Goal: Use online tool/utility: Utilize a website feature to perform a specific function

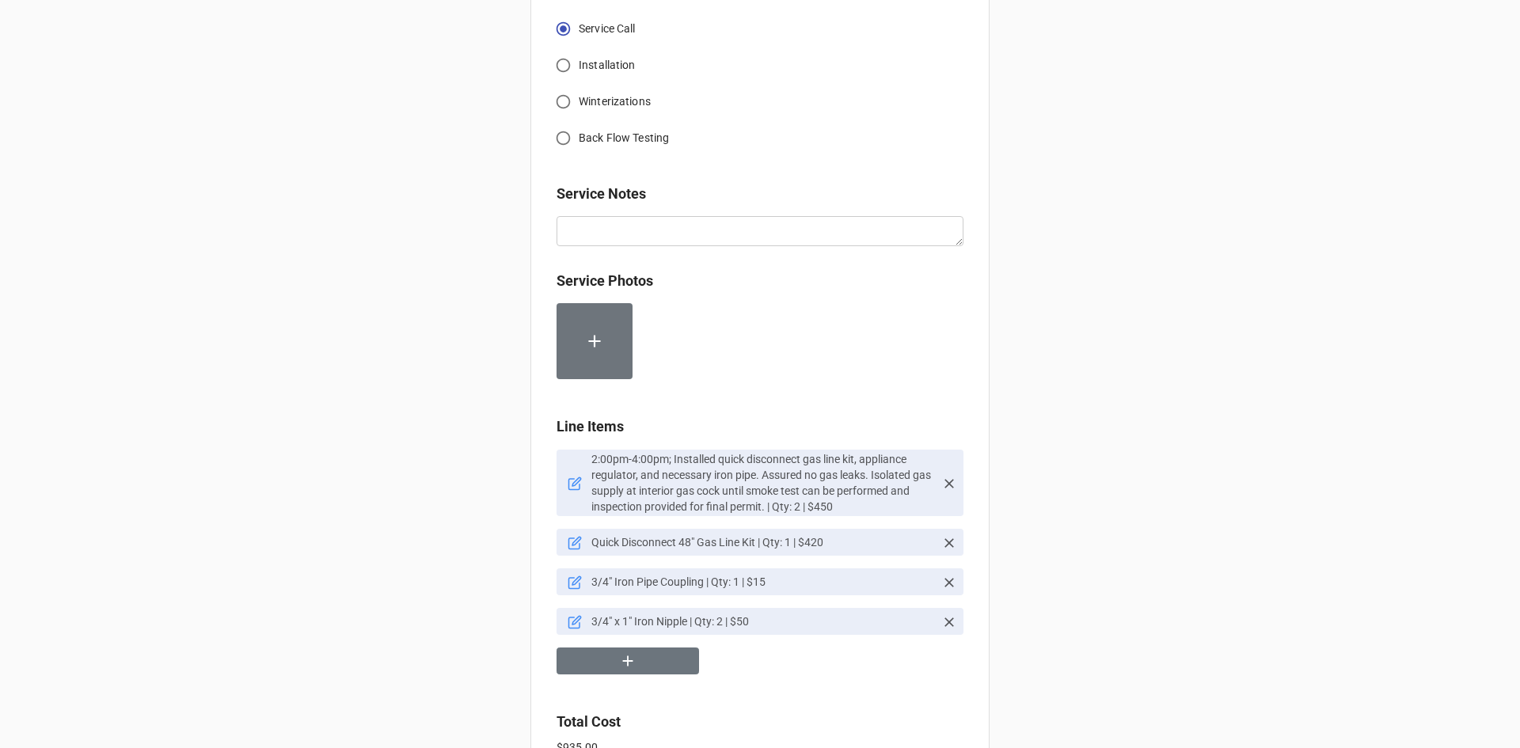
scroll to position [950, 0]
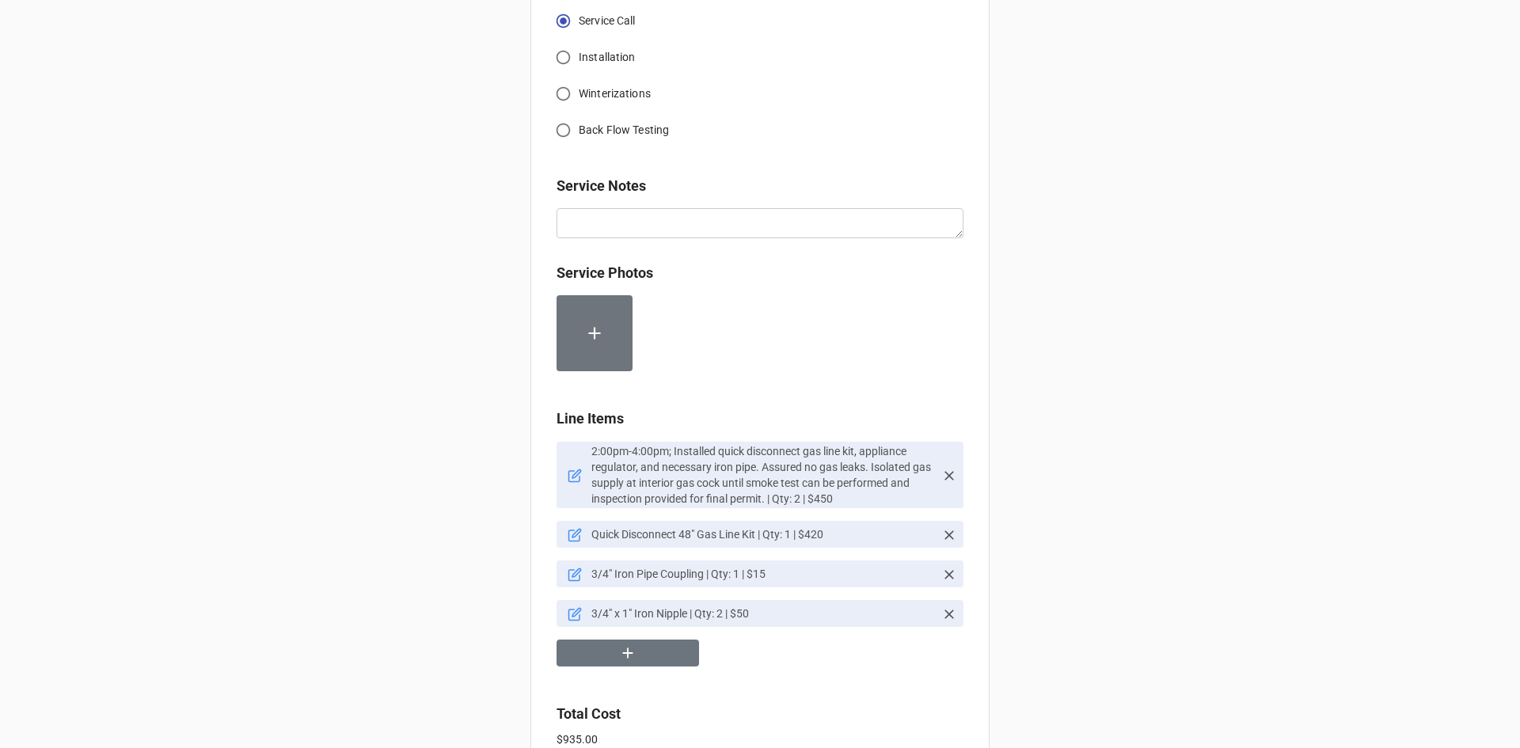
click at [572, 478] on icon at bounding box center [575, 476] width 14 height 14
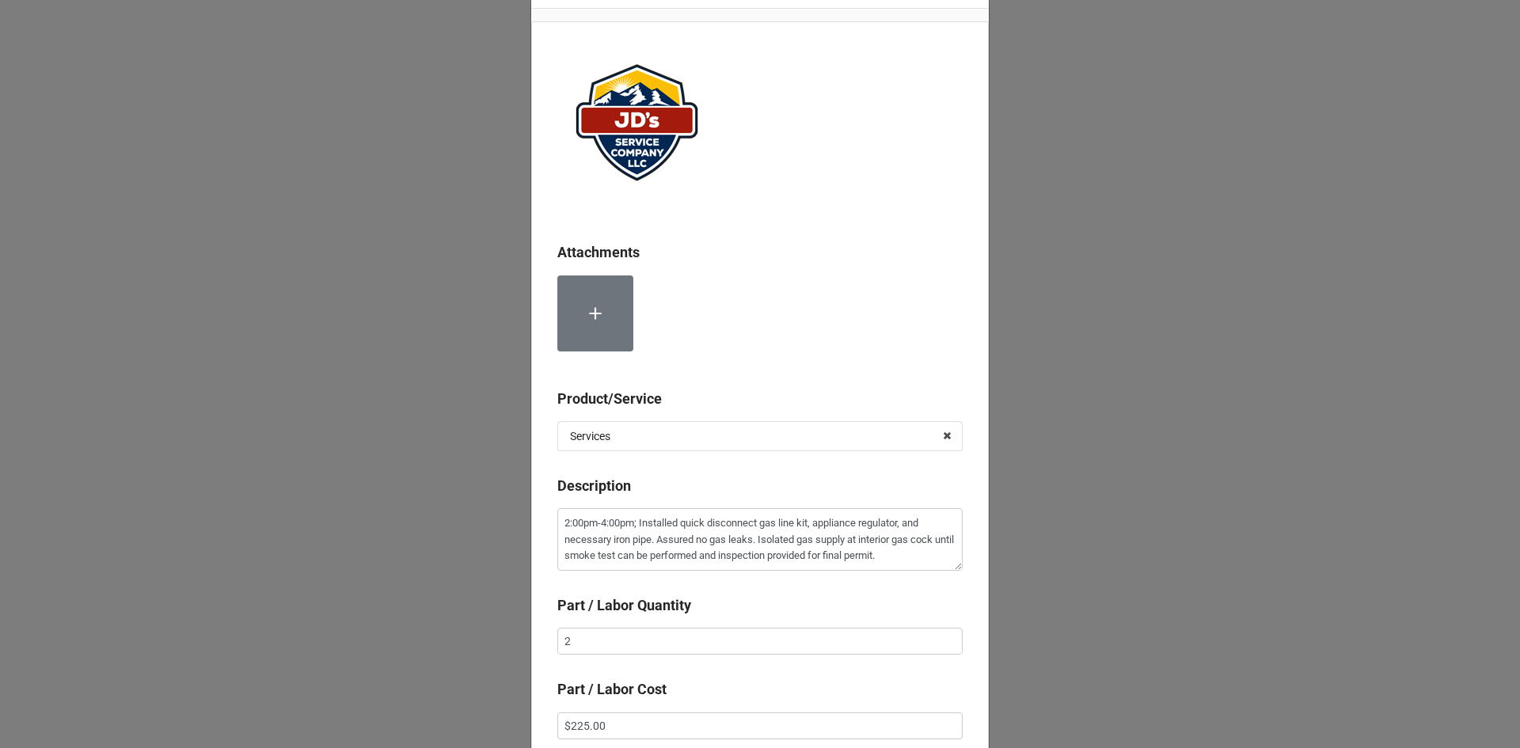
scroll to position [79, 0]
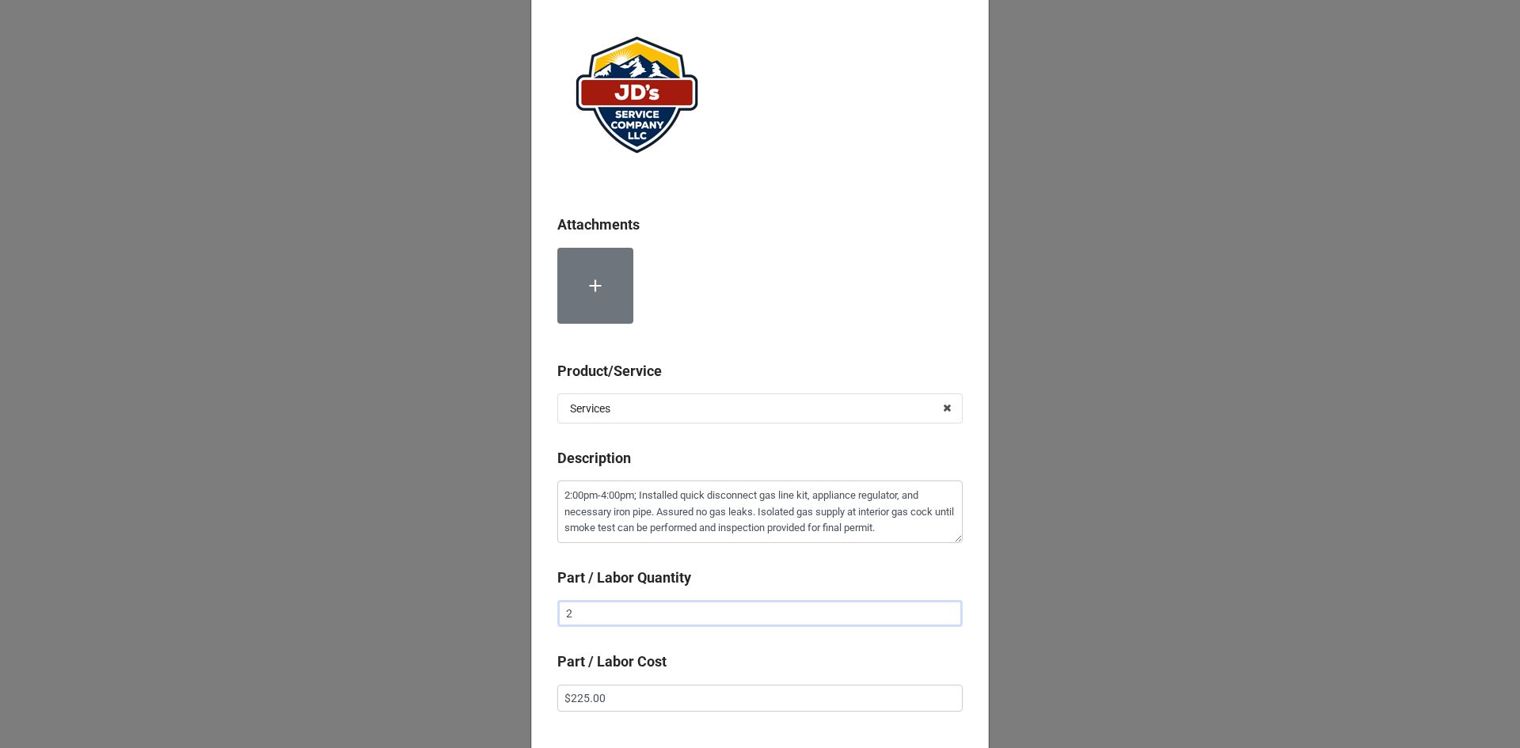
click at [651, 612] on input "2" at bounding box center [759, 613] width 405 height 27
click at [651, 612] on input "text" at bounding box center [759, 613] width 405 height 27
type textarea "x"
type input "1"
click at [696, 644] on div "Attachments Product/Service Services Services Material Cost Description 2:00pm-…" at bounding box center [760, 401] width 458 height 814
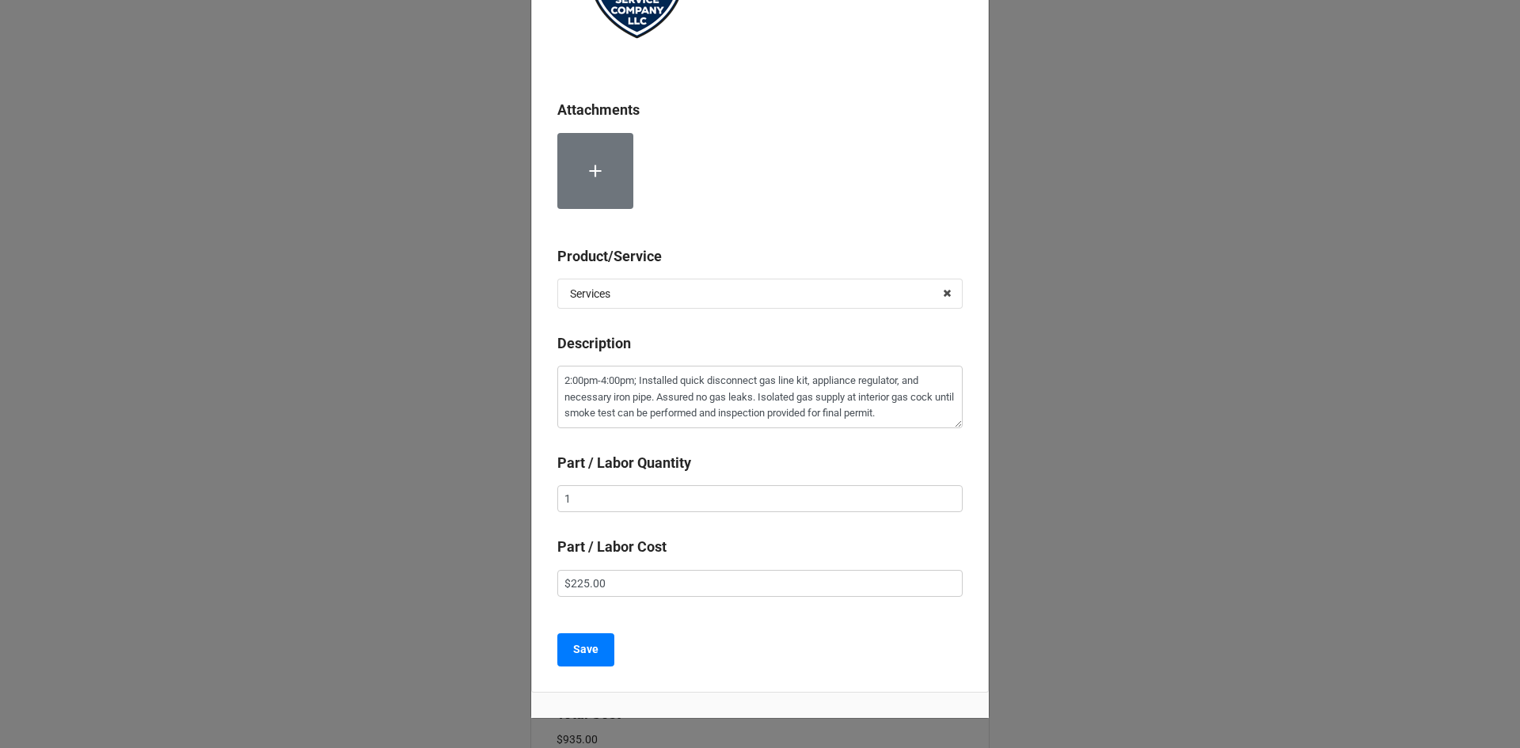
scroll to position [184, 0]
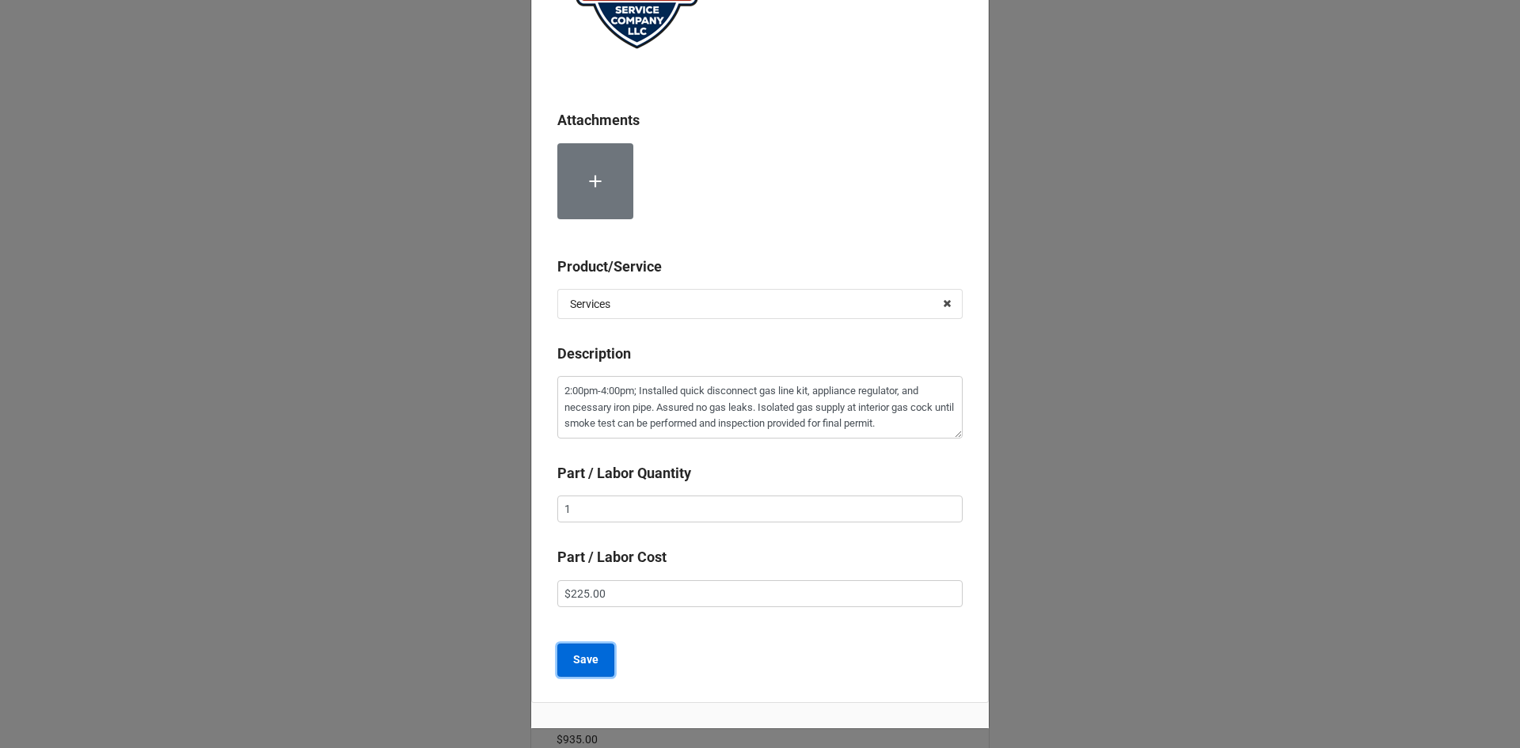
click at [593, 657] on b "Save" at bounding box center [585, 659] width 25 height 17
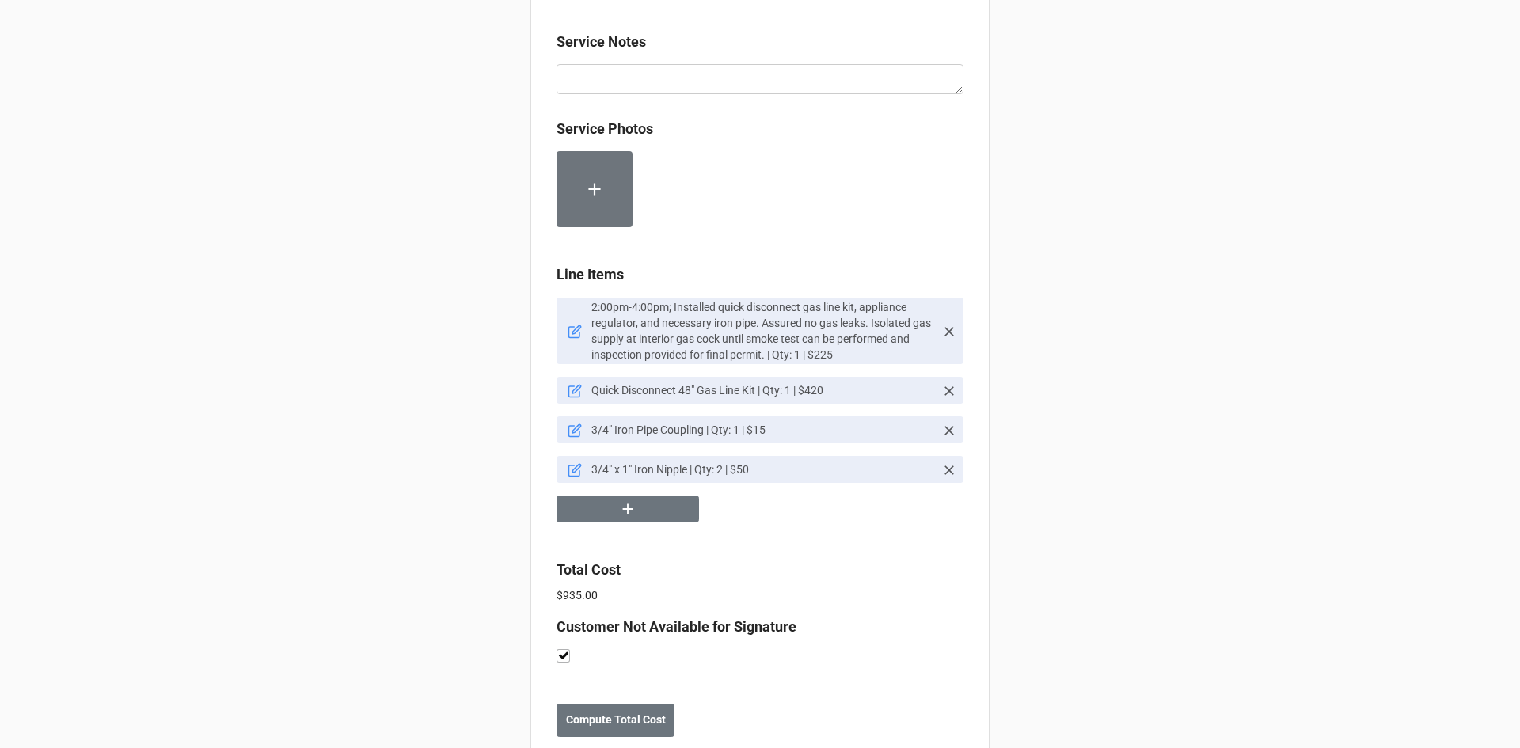
scroll to position [1135, 0]
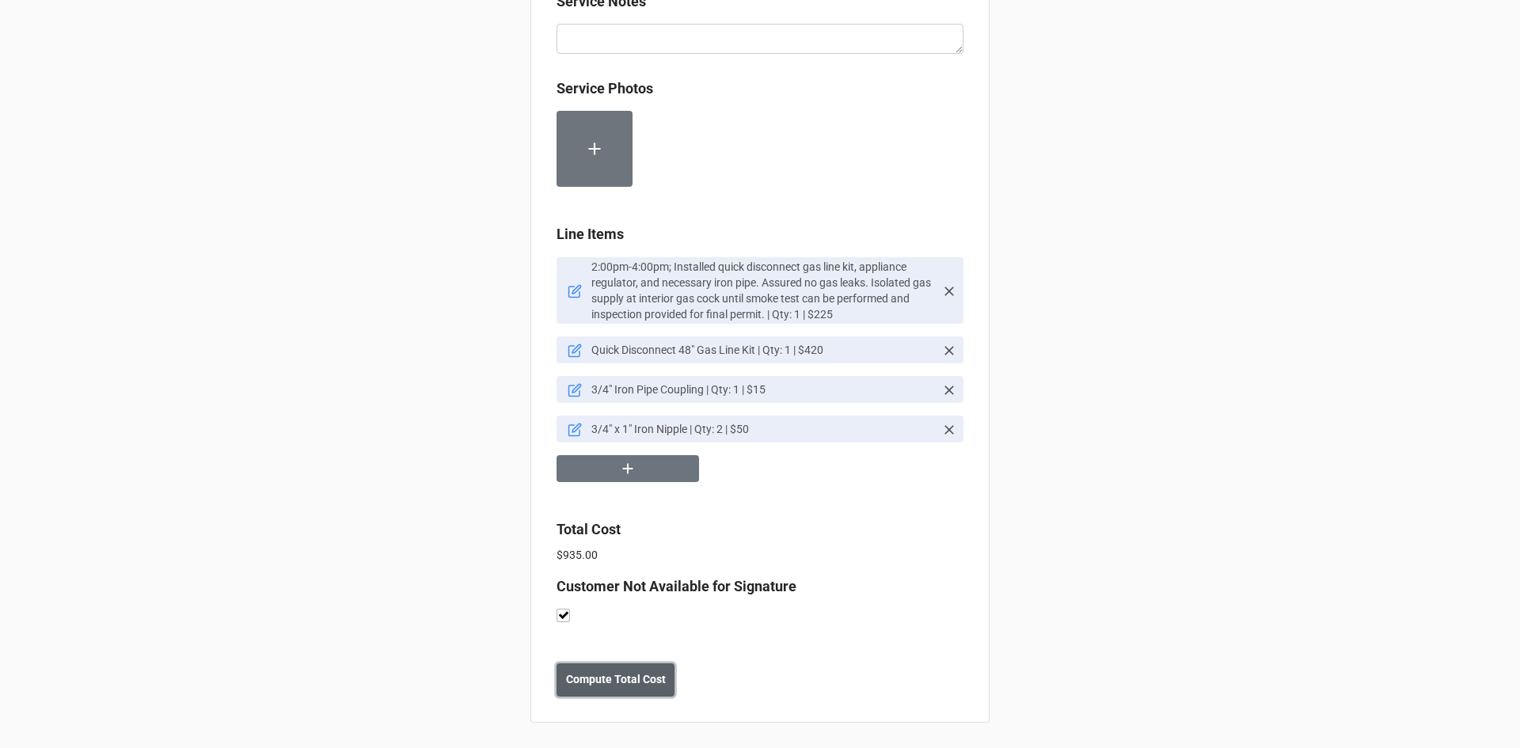
click at [595, 678] on b "Compute Total Cost" at bounding box center [616, 679] width 100 height 17
click at [590, 682] on b "Save" at bounding box center [584, 679] width 25 height 17
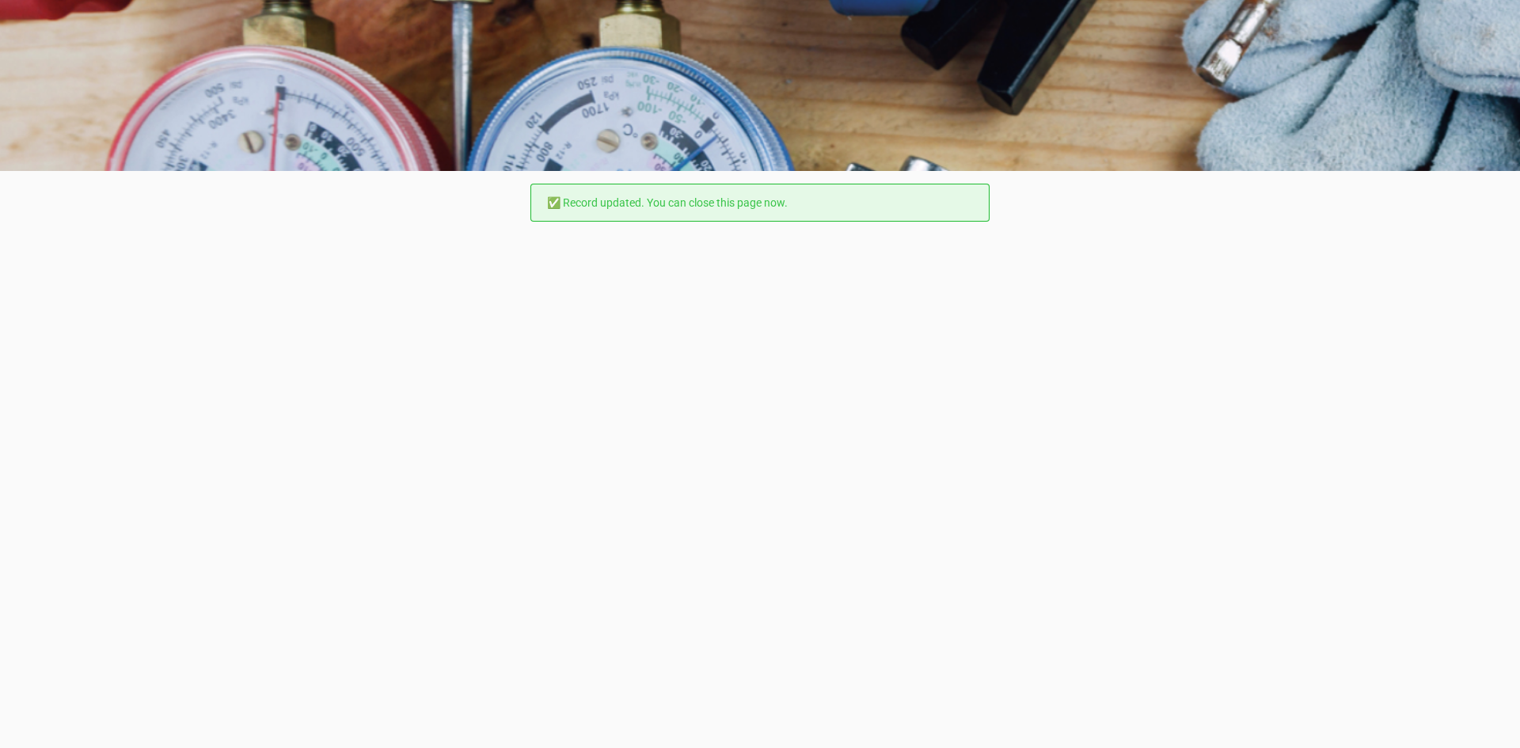
scroll to position [0, 0]
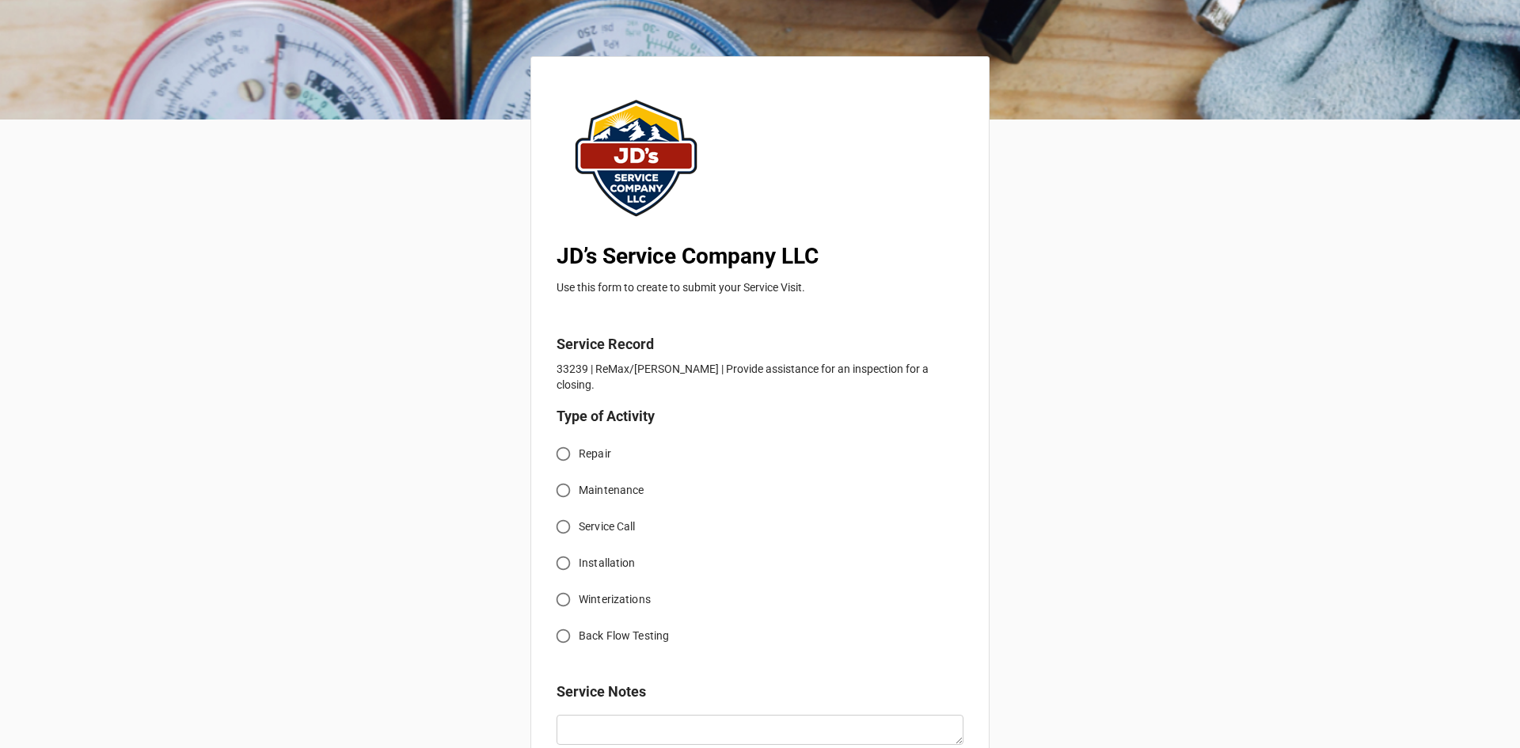
scroll to position [79, 0]
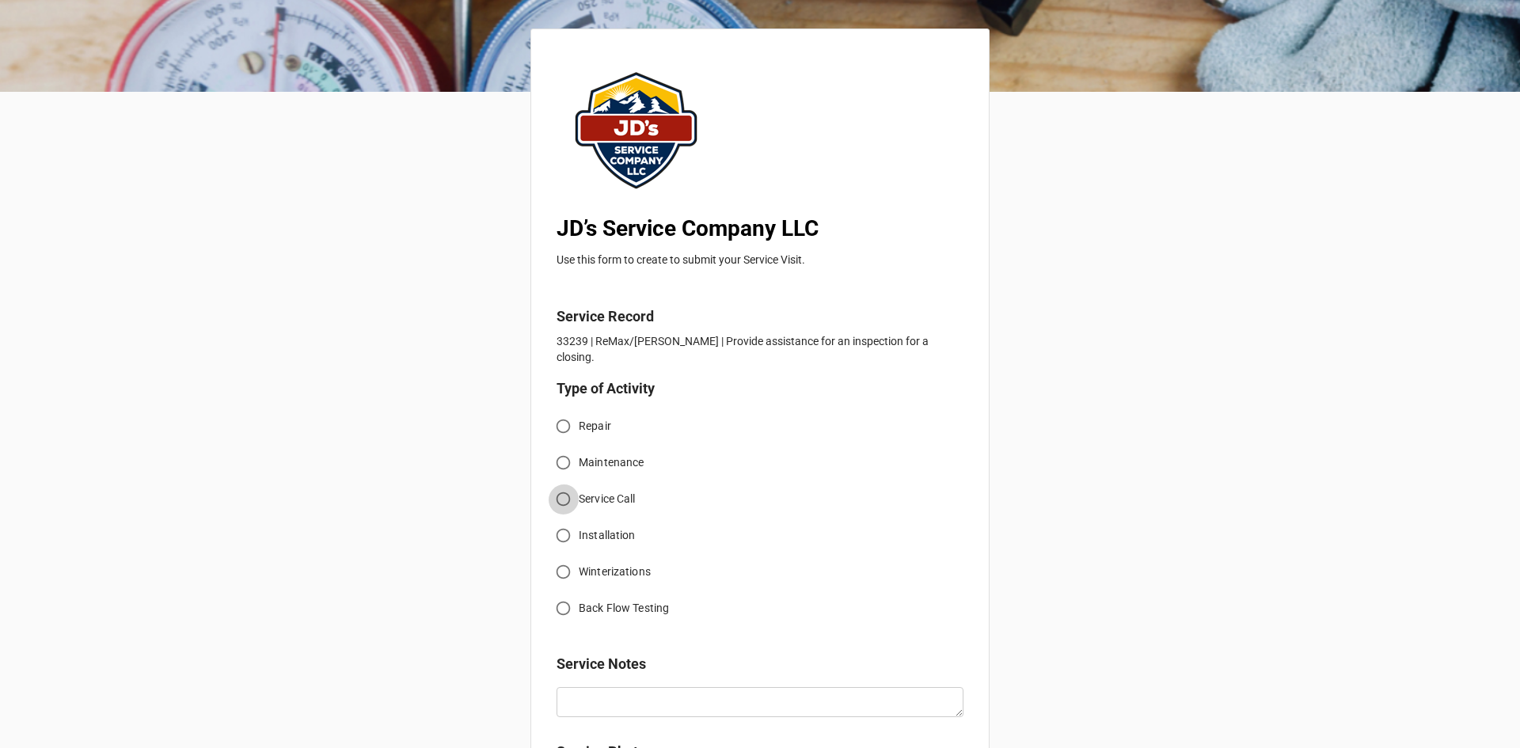
click at [553, 484] on input "Service Call" at bounding box center [563, 499] width 31 height 31
radio input "true"
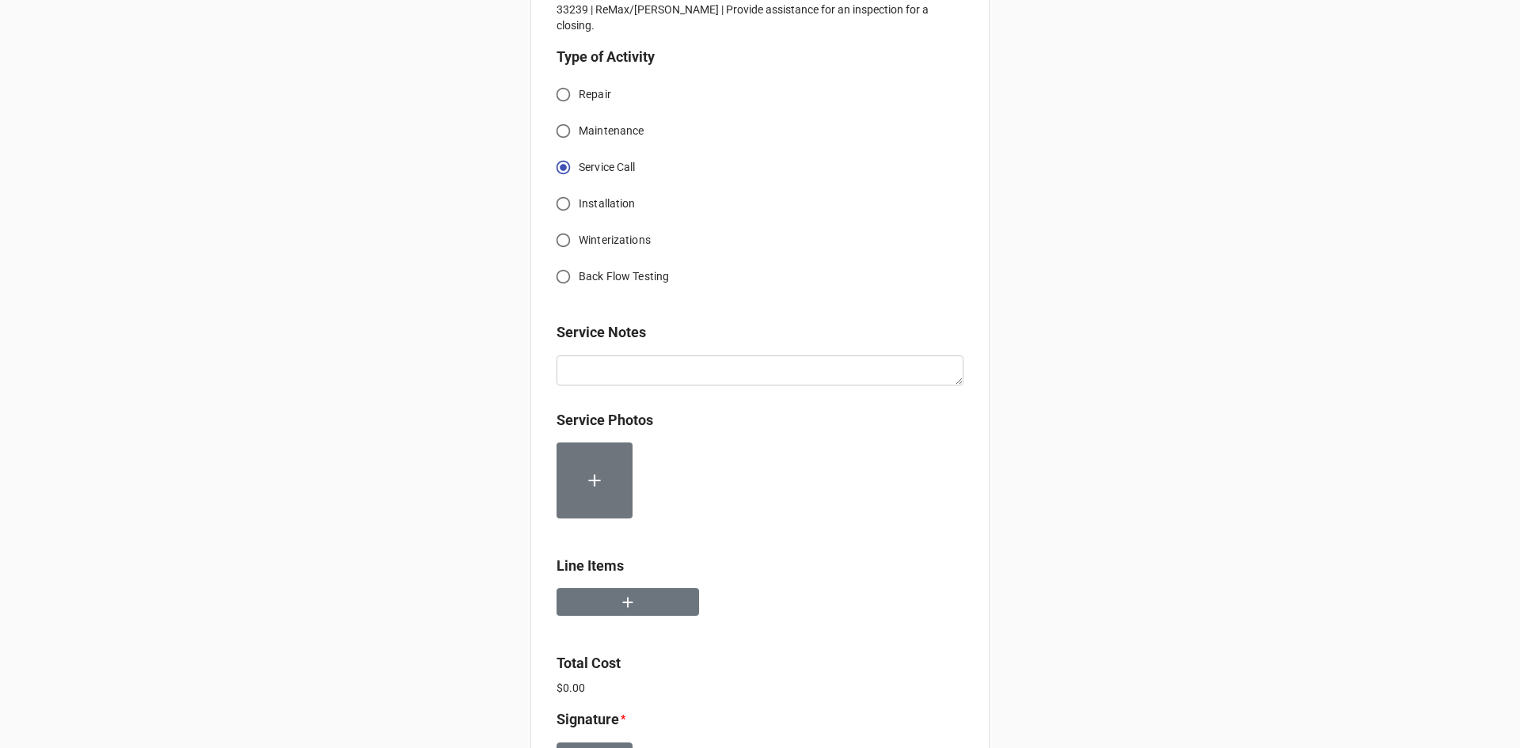
scroll to position [475, 0]
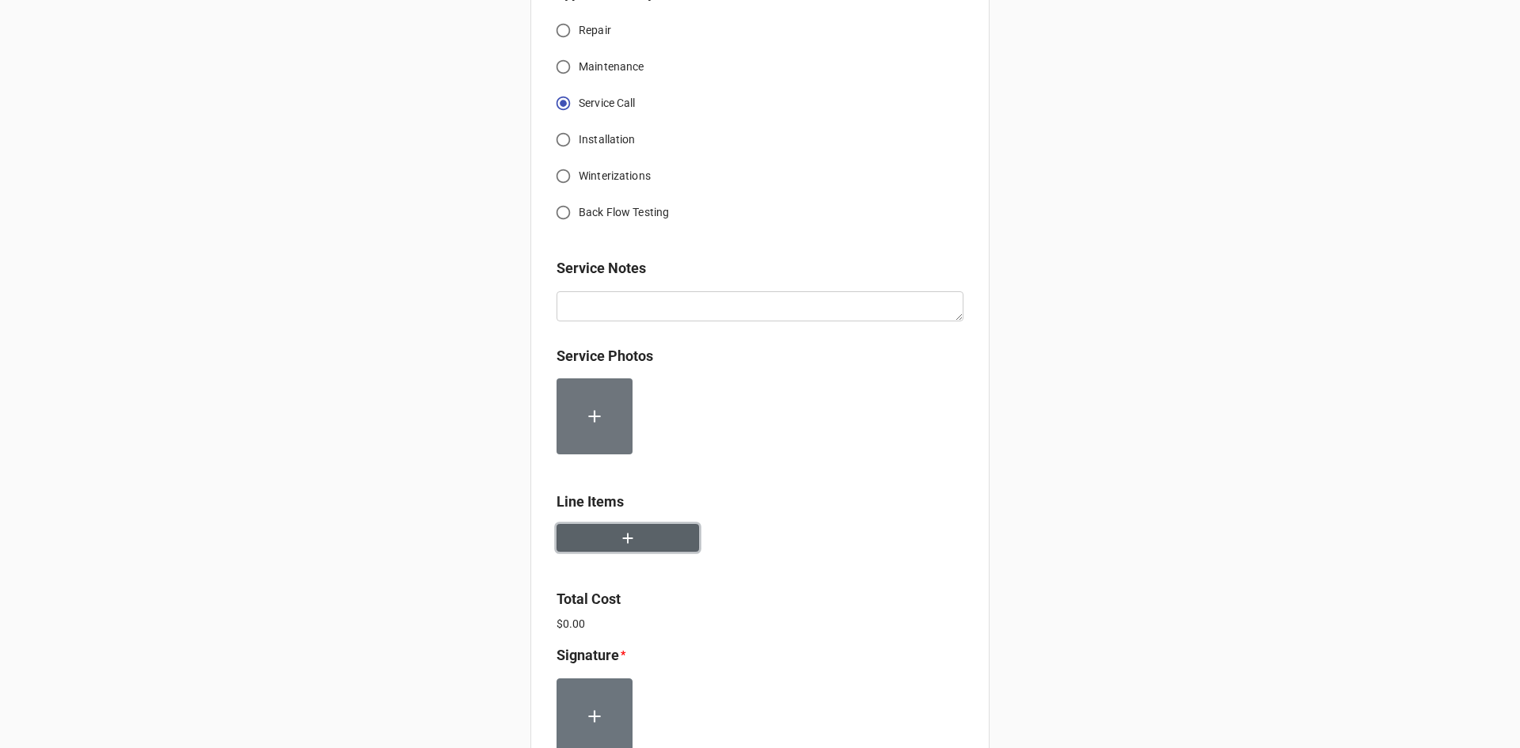
click at [659, 524] on button "button" at bounding box center [627, 538] width 142 height 28
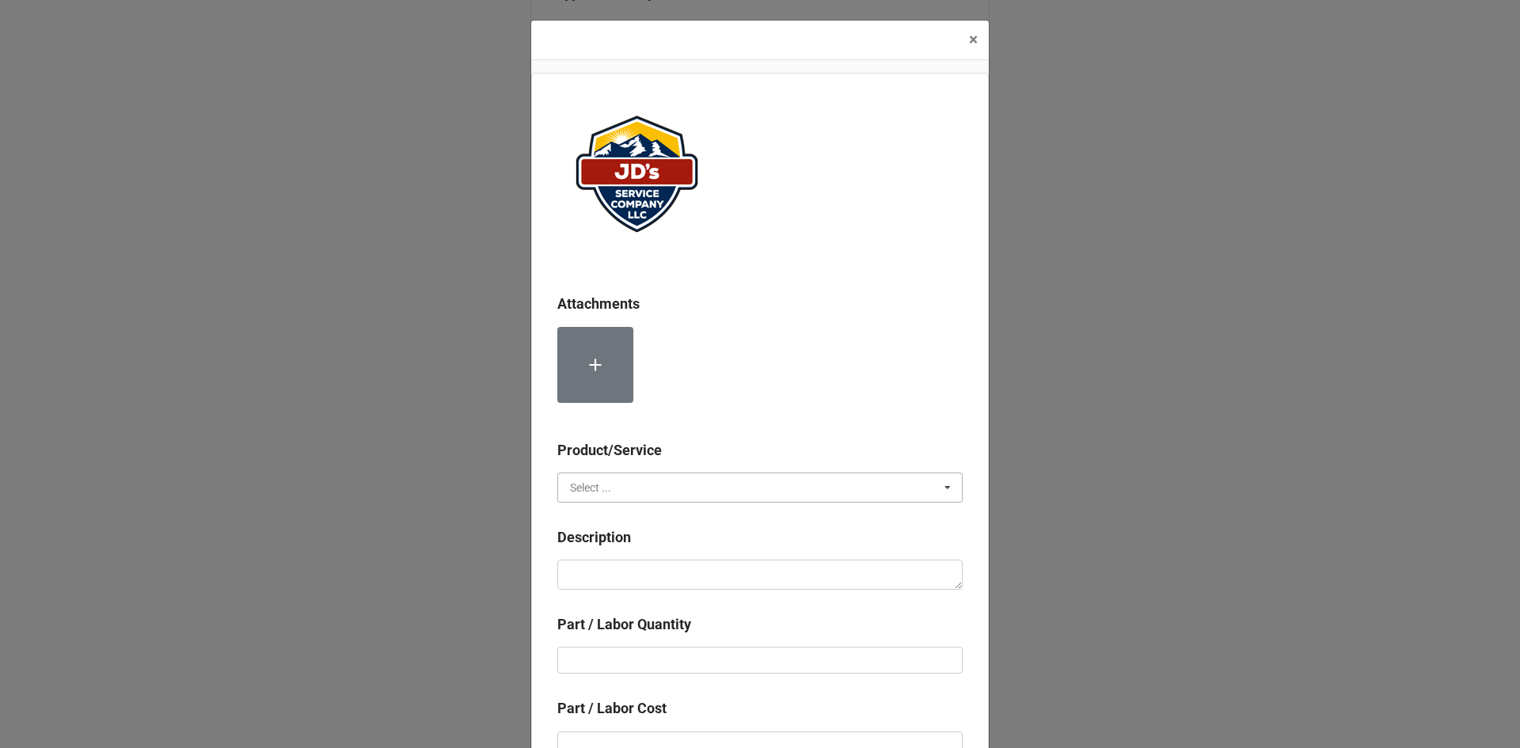
click at [666, 484] on input "text" at bounding box center [761, 487] width 404 height 28
click at [670, 541] on div "Material Cost" at bounding box center [760, 545] width 404 height 29
drag, startPoint x: 672, startPoint y: 486, endPoint x: 678, endPoint y: 503, distance: 18.5
click at [672, 488] on input "text" at bounding box center [761, 487] width 404 height 28
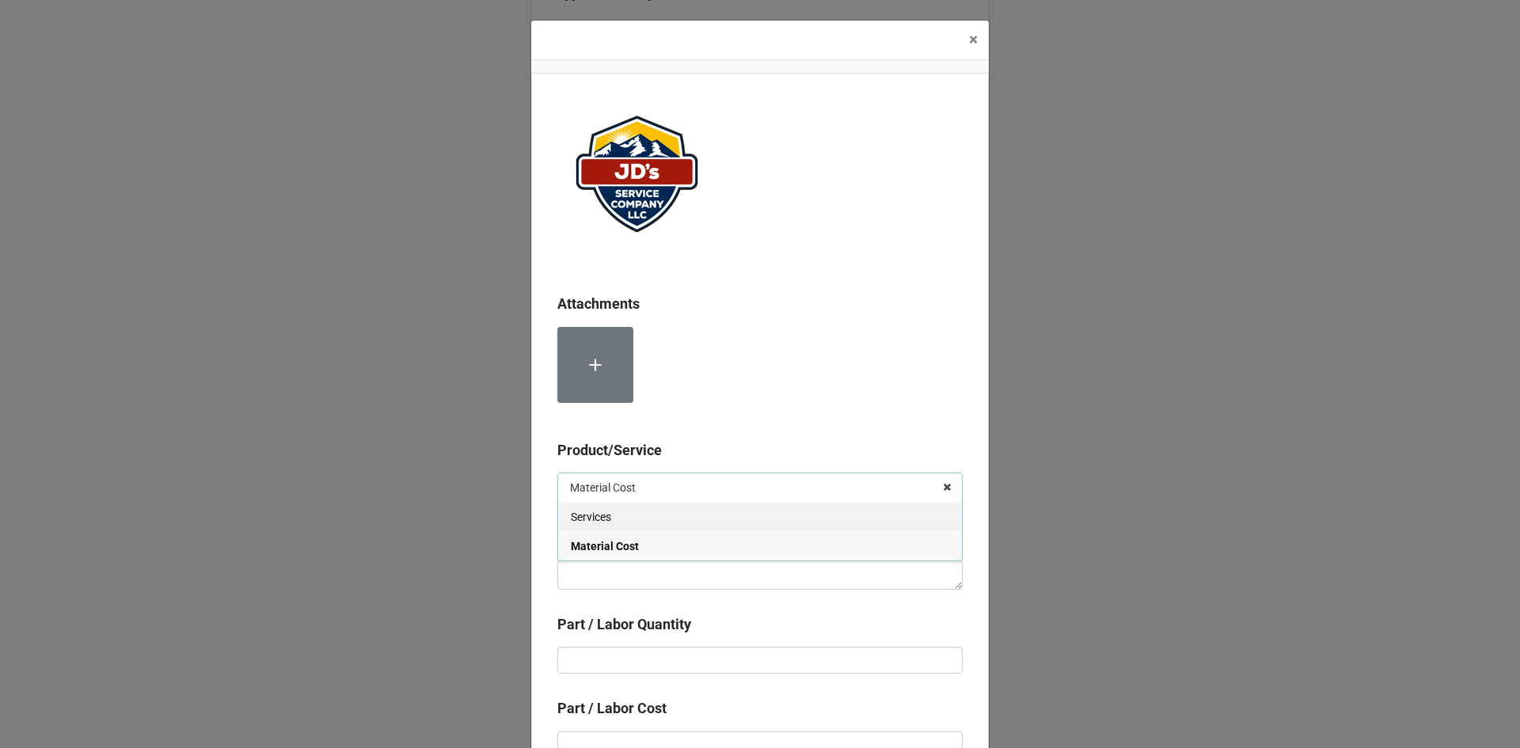
click at [682, 522] on div "Services" at bounding box center [760, 516] width 404 height 29
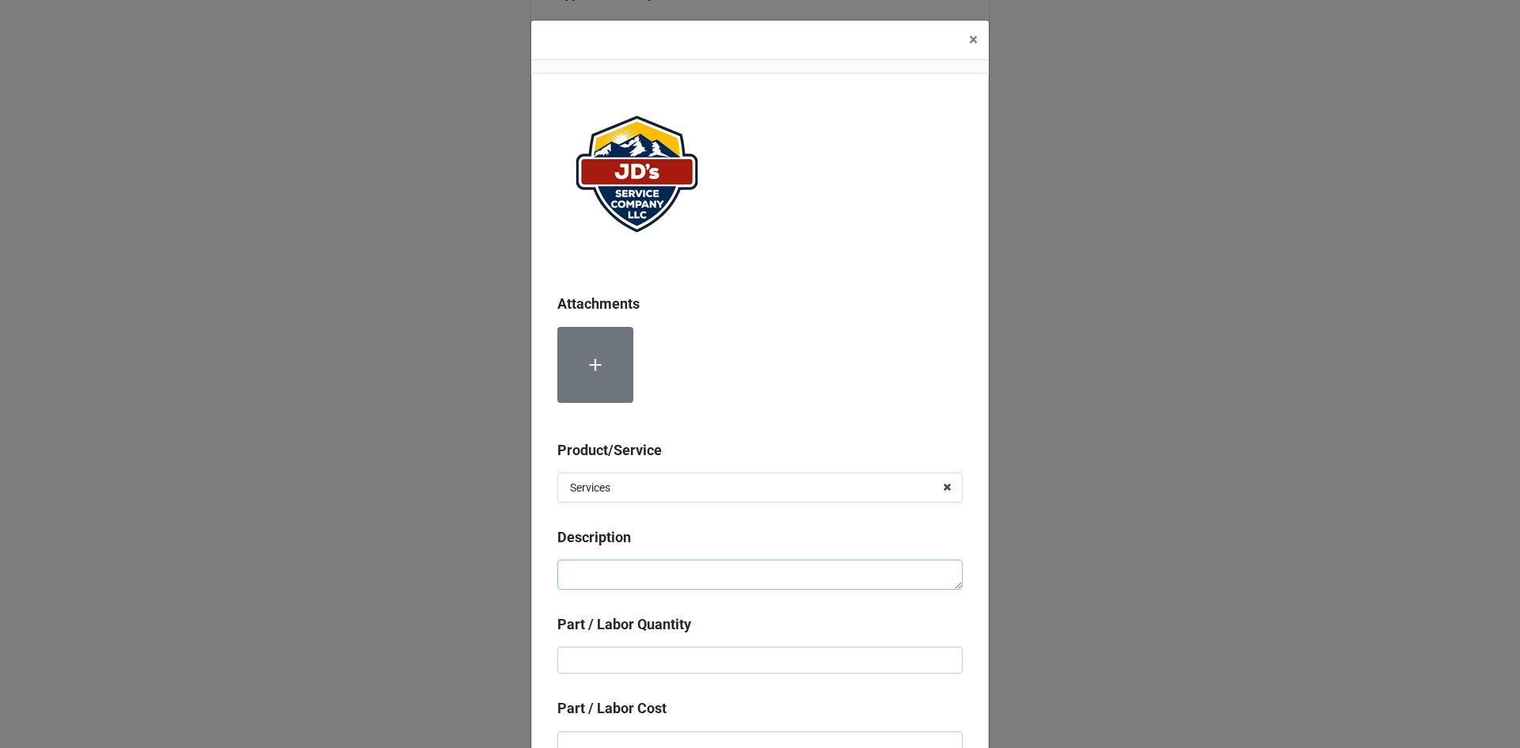
click at [677, 579] on textarea at bounding box center [759, 575] width 405 height 30
paste textarea "4:30pm-5:30pm; Service Address: [STREET_ADDRESS][PERSON_NAME][PERSON_NAME] Insp…"
type textarea "x"
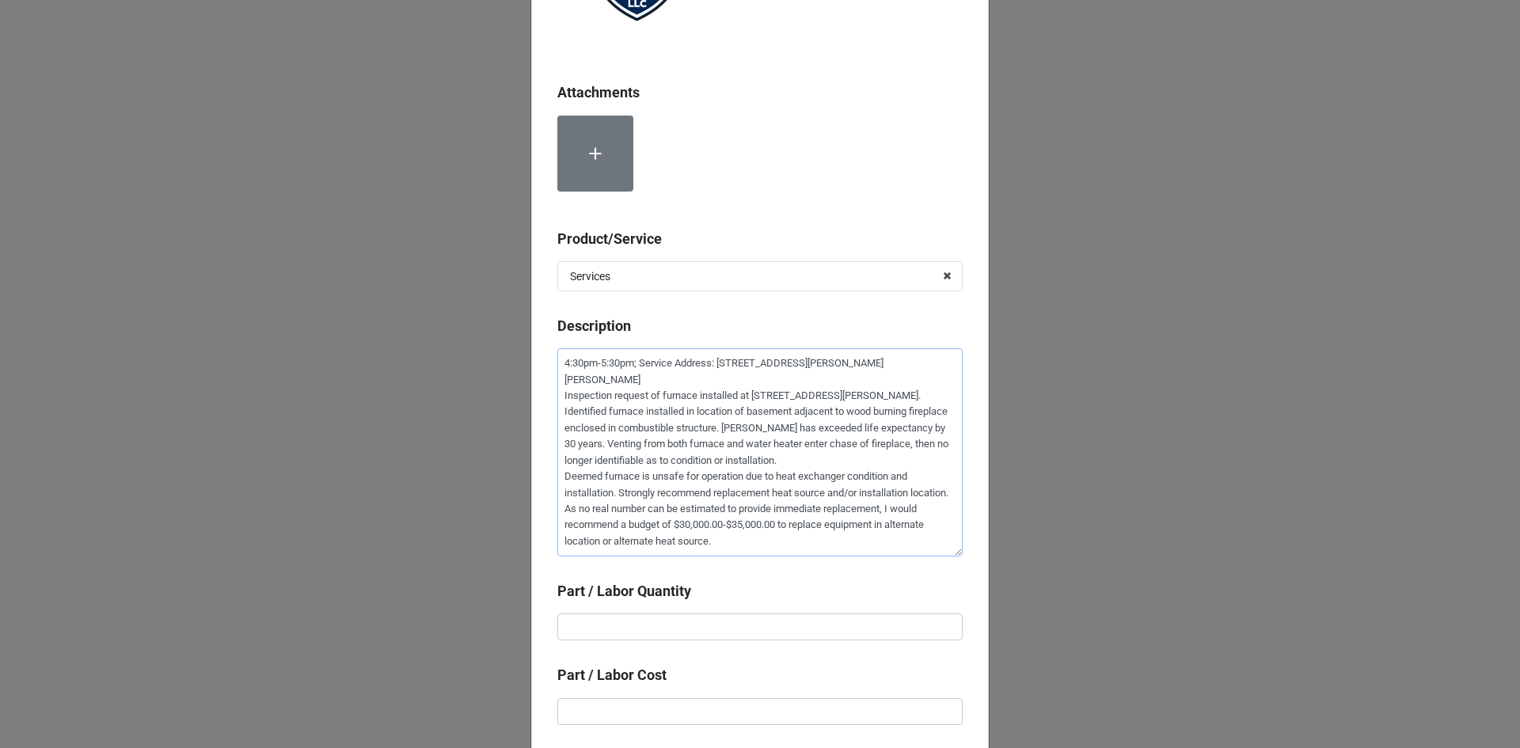
scroll to position [237, 0]
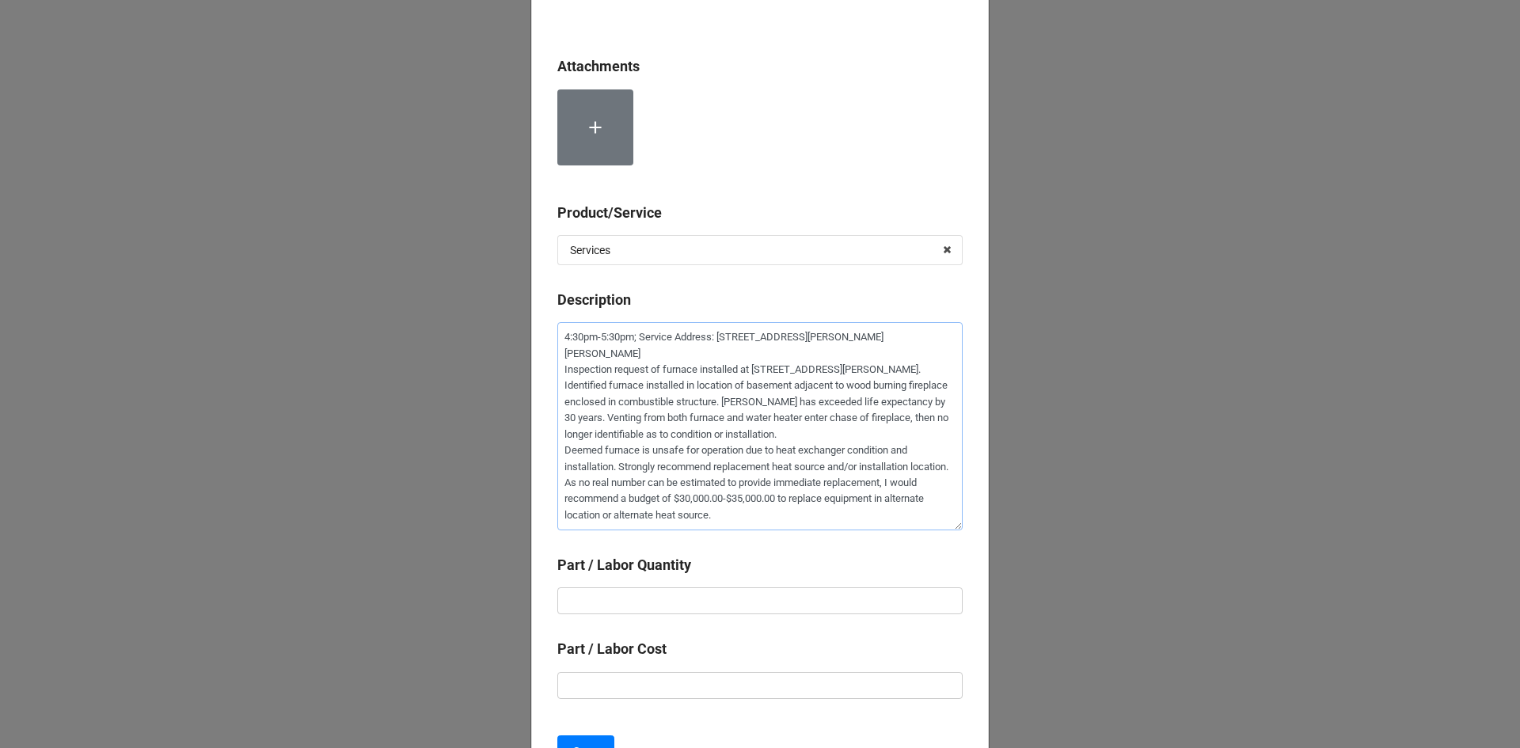
type textarea "4:30pm-5:30pm; Service Address: [STREET_ADDRESS][PERSON_NAME][PERSON_NAME] Insp…"
click at [706, 611] on input "text" at bounding box center [759, 600] width 405 height 27
type textarea "x"
type input "1"
type textarea "x"
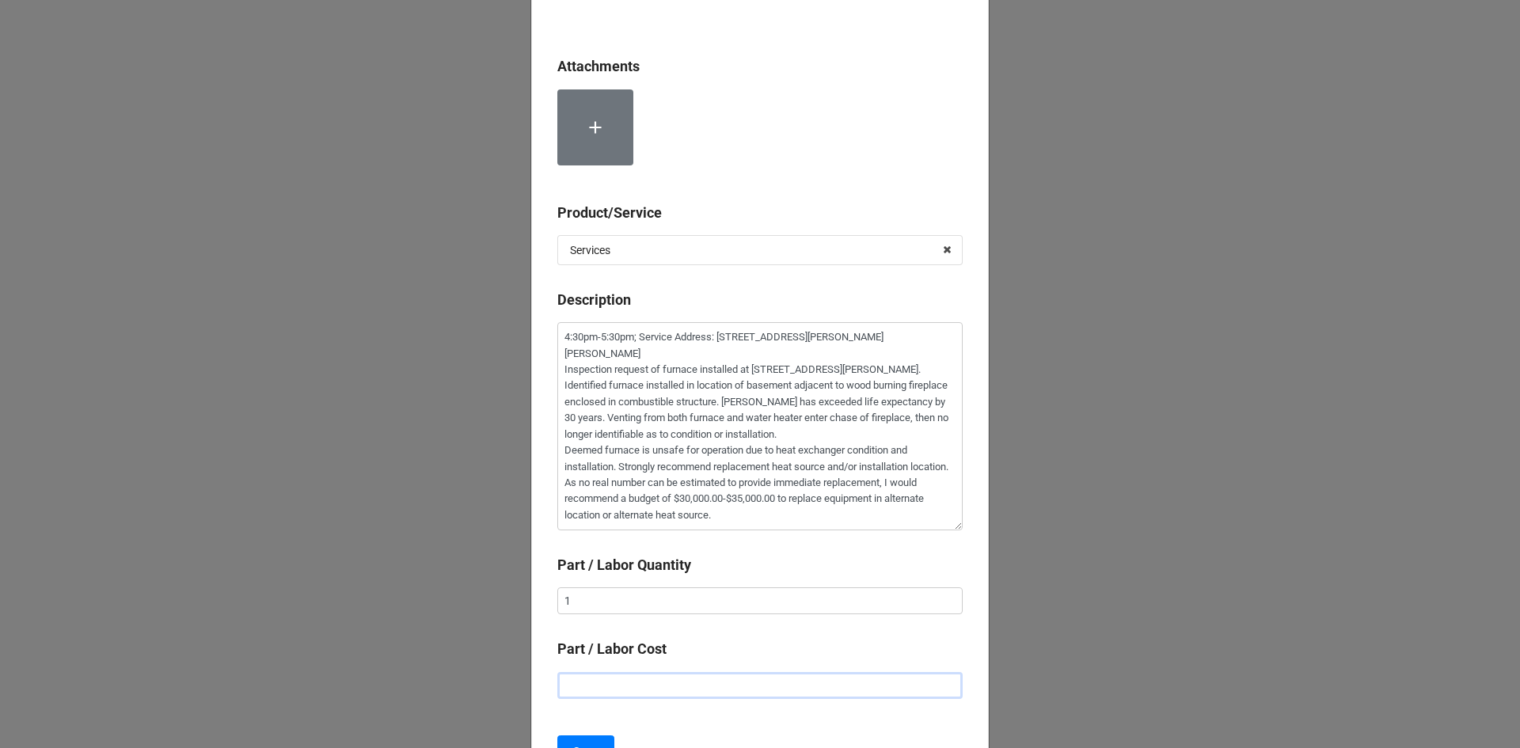
type input "$2.00"
type textarea "x"
type input "$22.00"
type textarea "x"
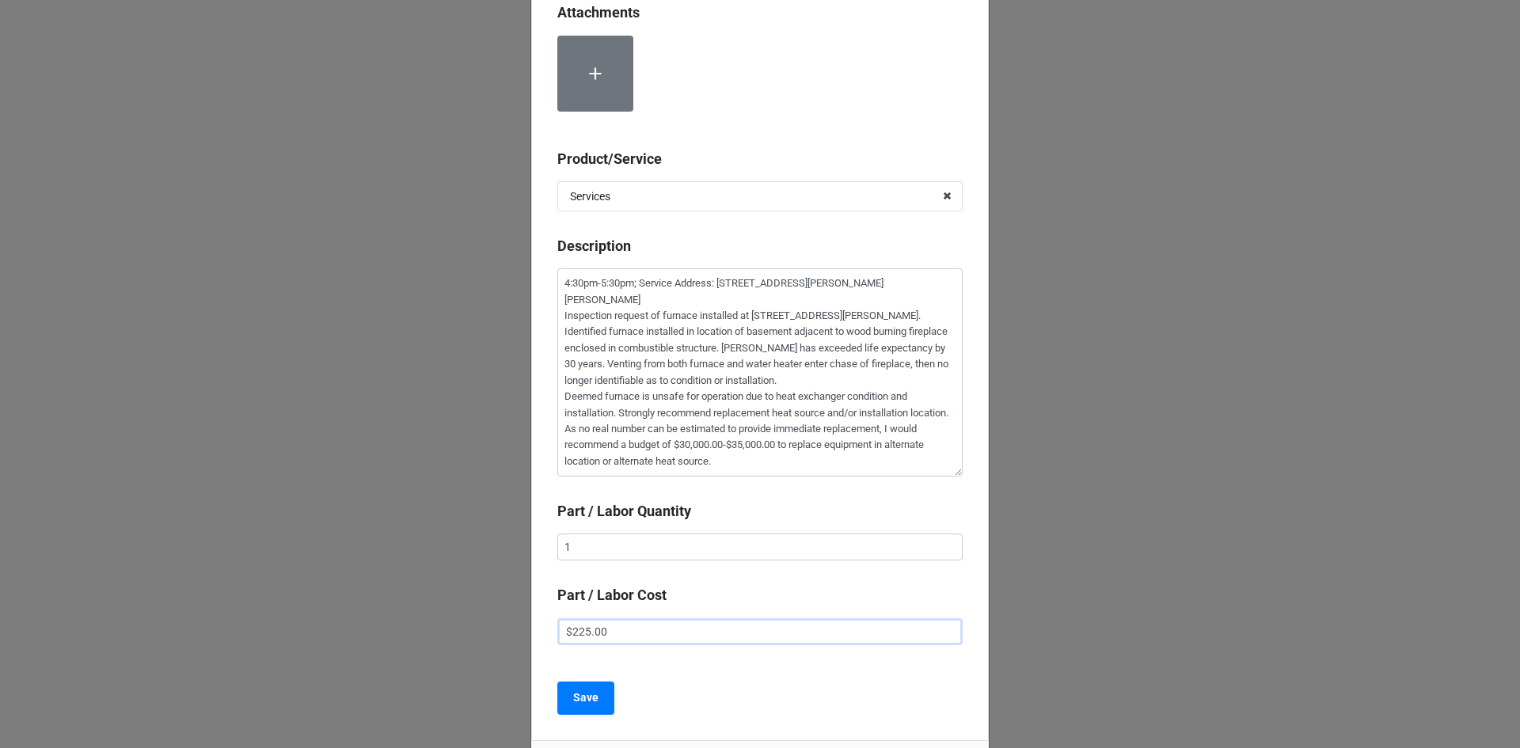
scroll to position [408, 0]
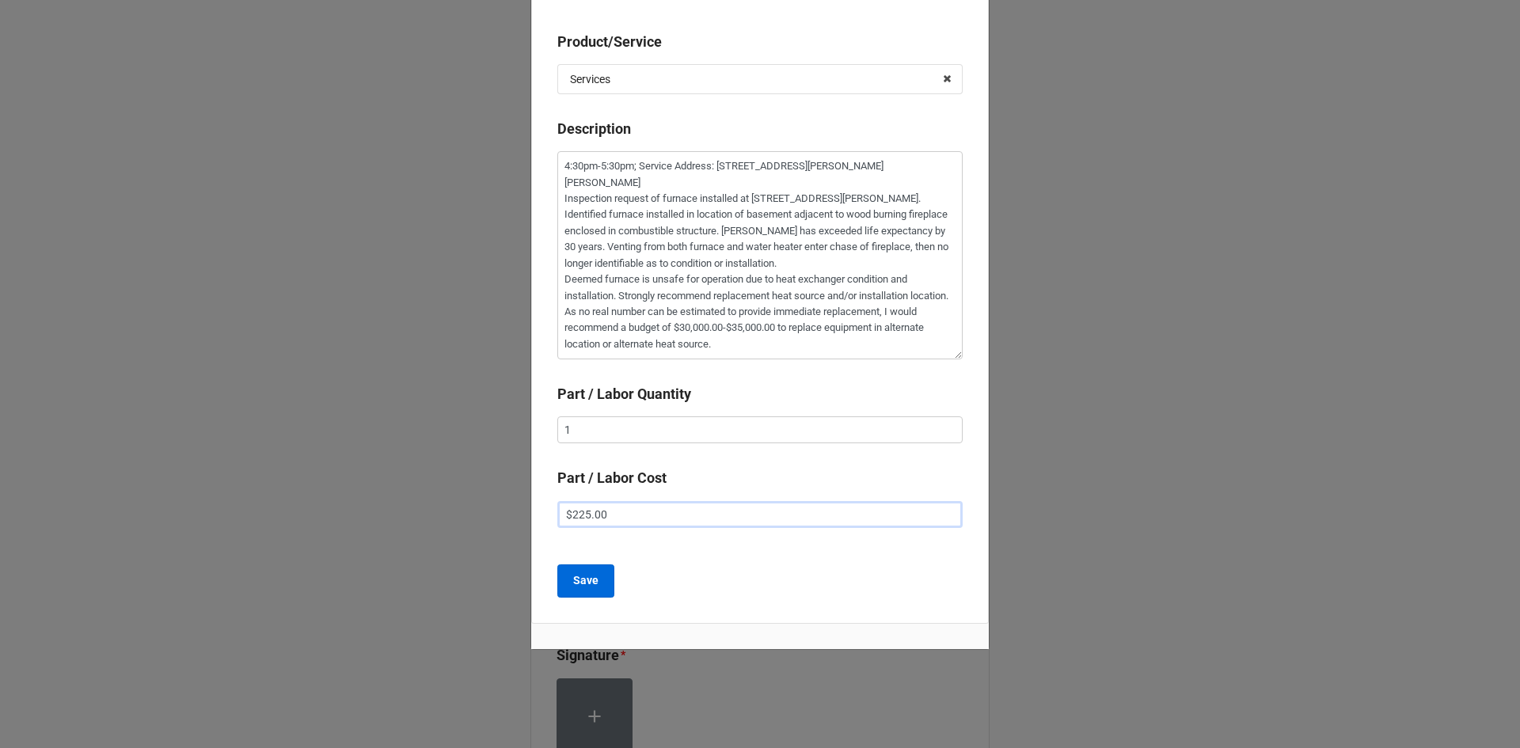
type input "$225.00"
click at [602, 581] on button "Save" at bounding box center [585, 580] width 57 height 33
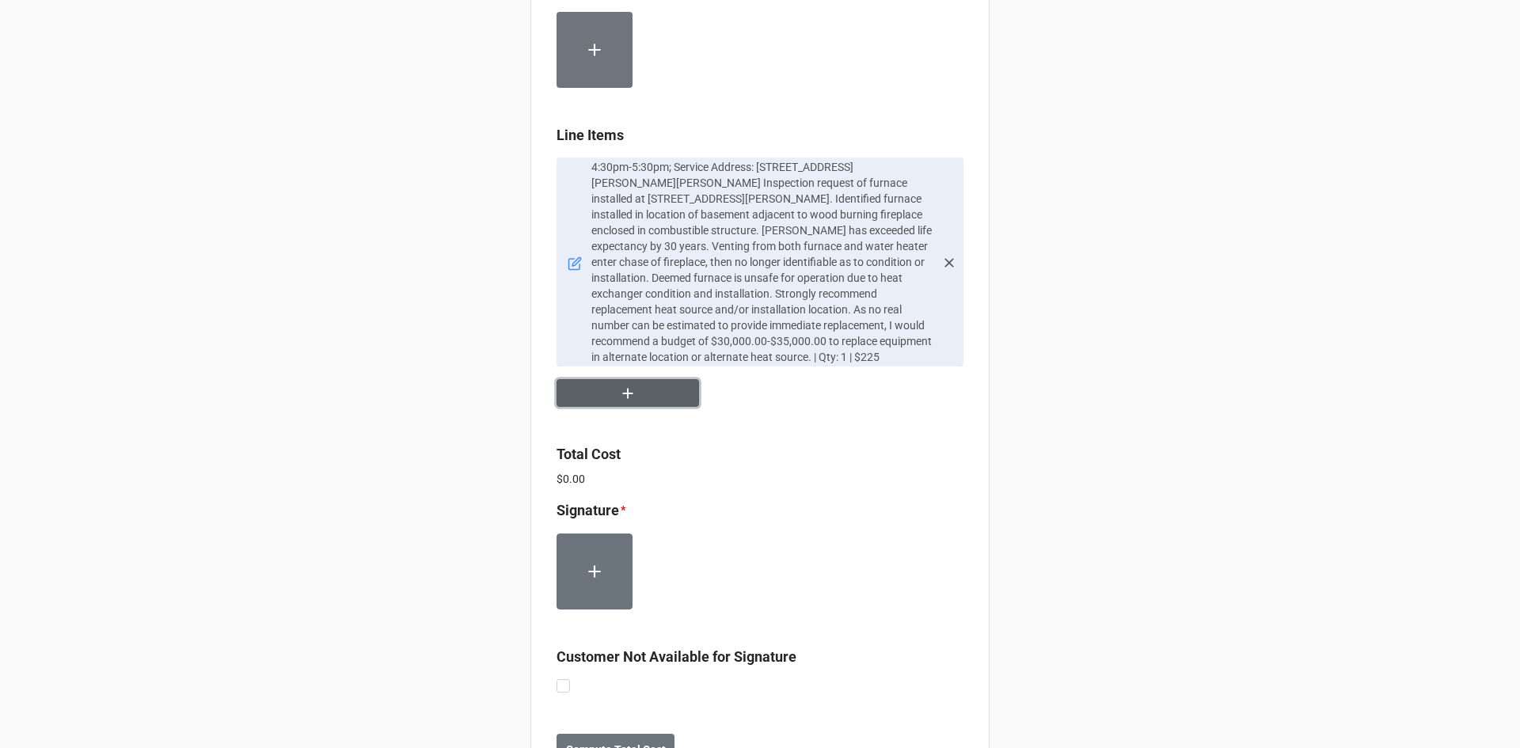
scroll to position [881, 0]
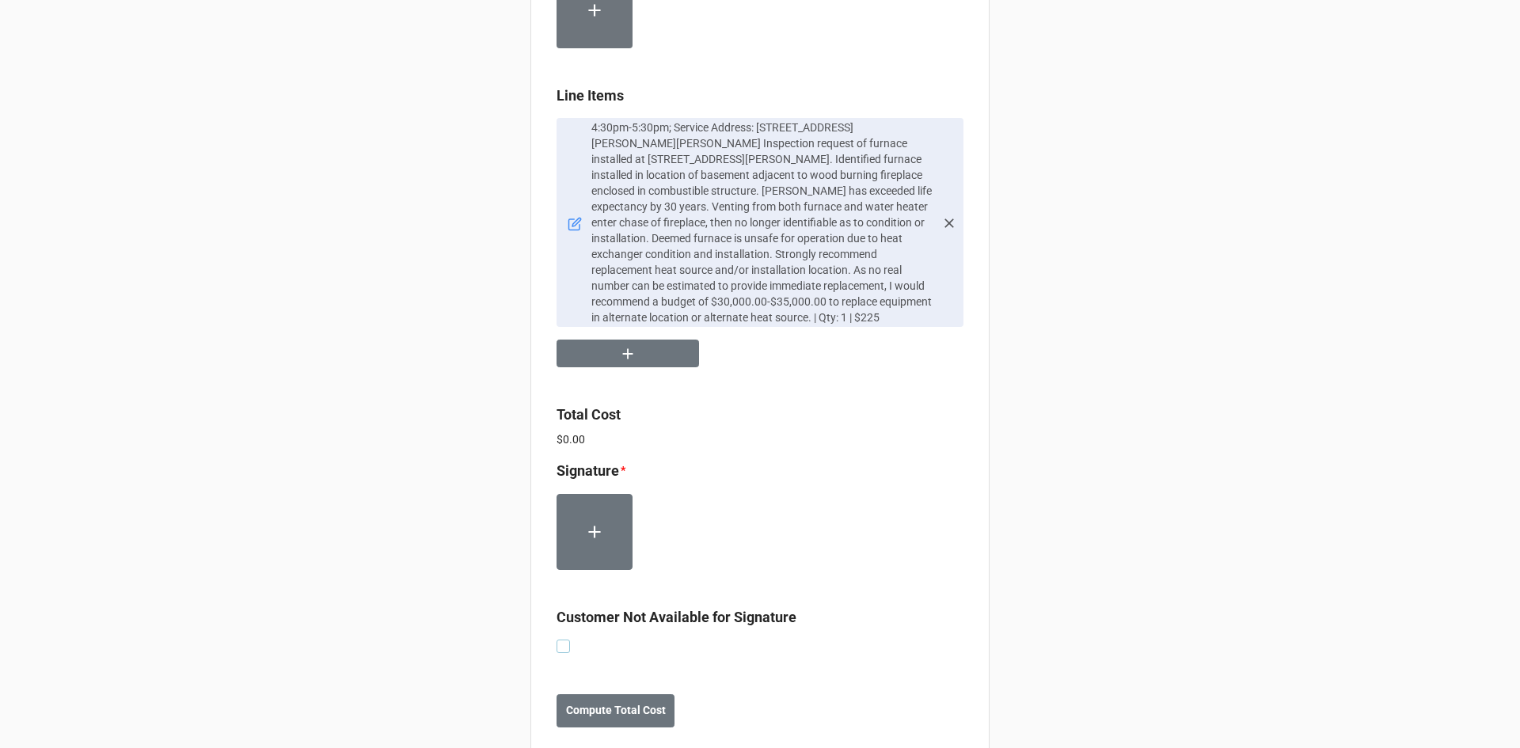
click at [560, 640] on label at bounding box center [562, 640] width 13 height 0
checkbox input "true"
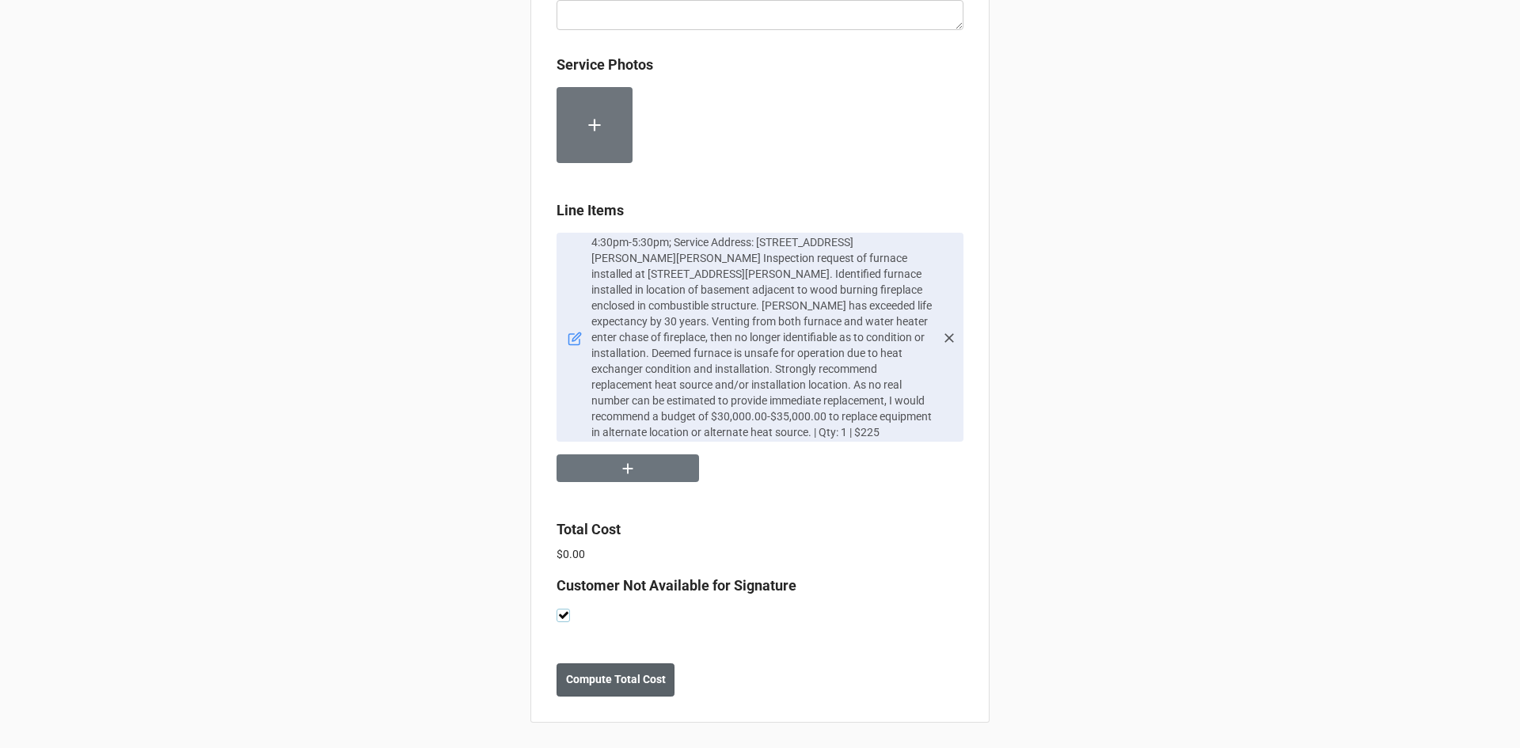
scroll to position [735, 0]
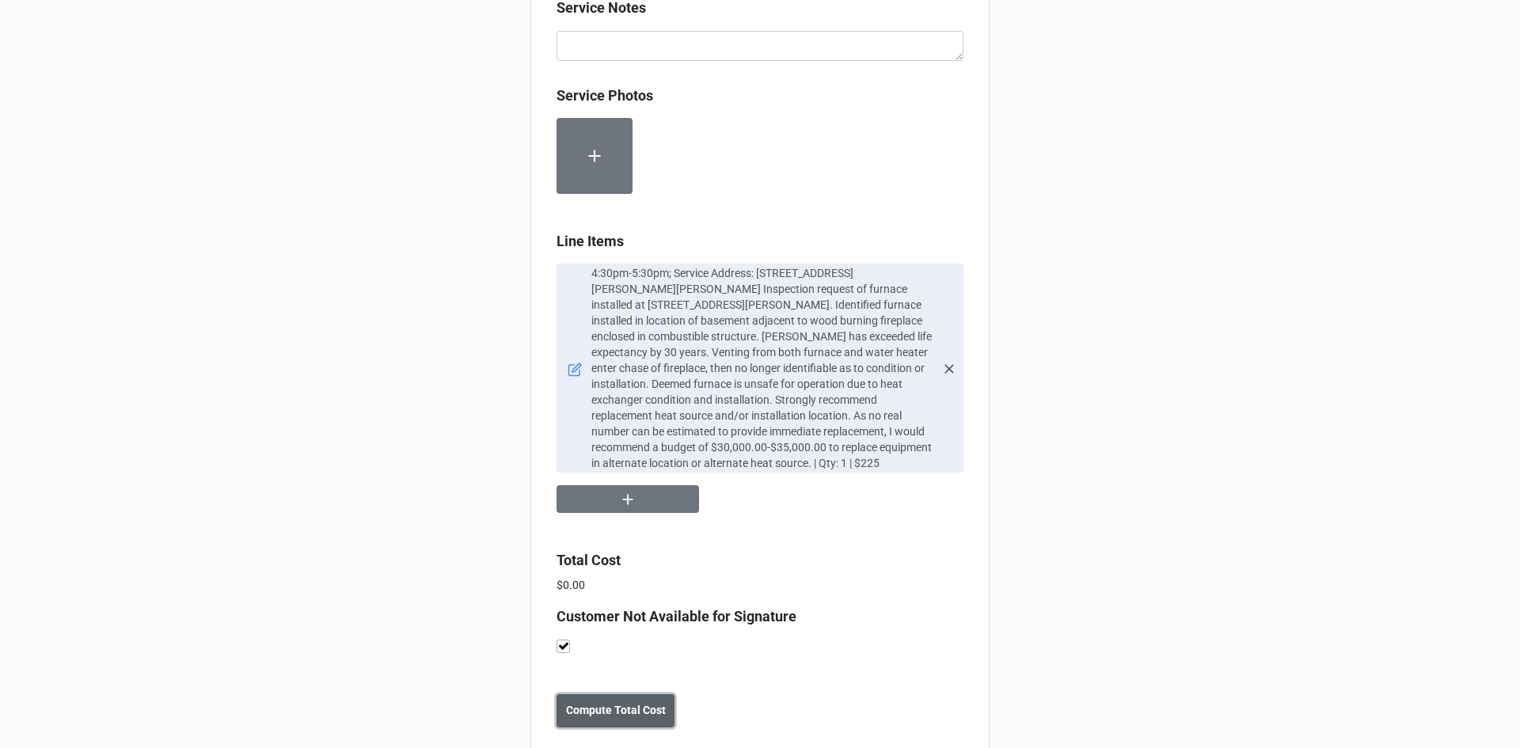
click at [629, 702] on b "Compute Total Cost" at bounding box center [616, 710] width 100 height 17
click at [588, 702] on b "Save" at bounding box center [584, 710] width 25 height 17
